Goal: Register for event/course

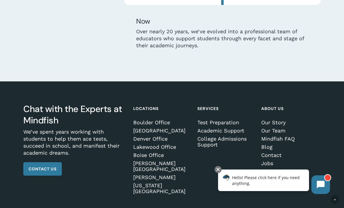
scroll to position [1620, 0]
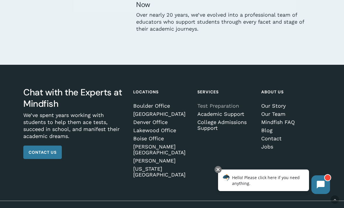
click at [227, 109] on link "Test Preparation" at bounding box center [227, 106] width 58 height 6
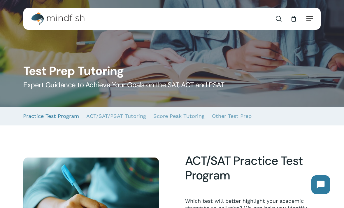
click at [58, 117] on link "Practice Test Program" at bounding box center [51, 116] width 56 height 19
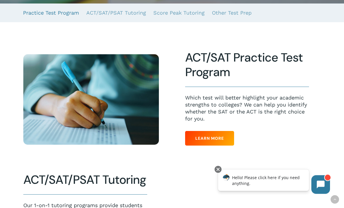
scroll to position [102, 0]
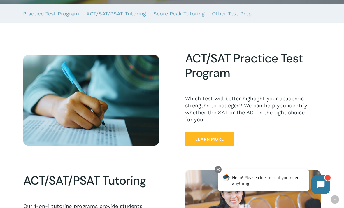
click at [206, 145] on link "Learn More" at bounding box center [209, 139] width 49 height 15
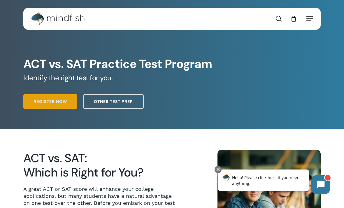
click at [55, 107] on link "Register Now" at bounding box center [50, 101] width 54 height 15
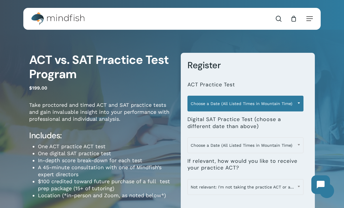
click at [298, 105] on span at bounding box center [299, 103] width 9 height 15
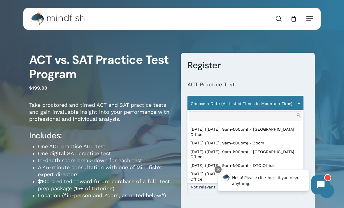
scroll to position [138, 0]
click at [220, 167] on div at bounding box center [218, 169] width 7 height 7
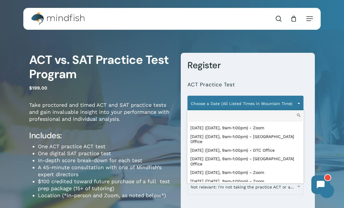
scroll to position [152, 0]
